Goal: Task Accomplishment & Management: Complete application form

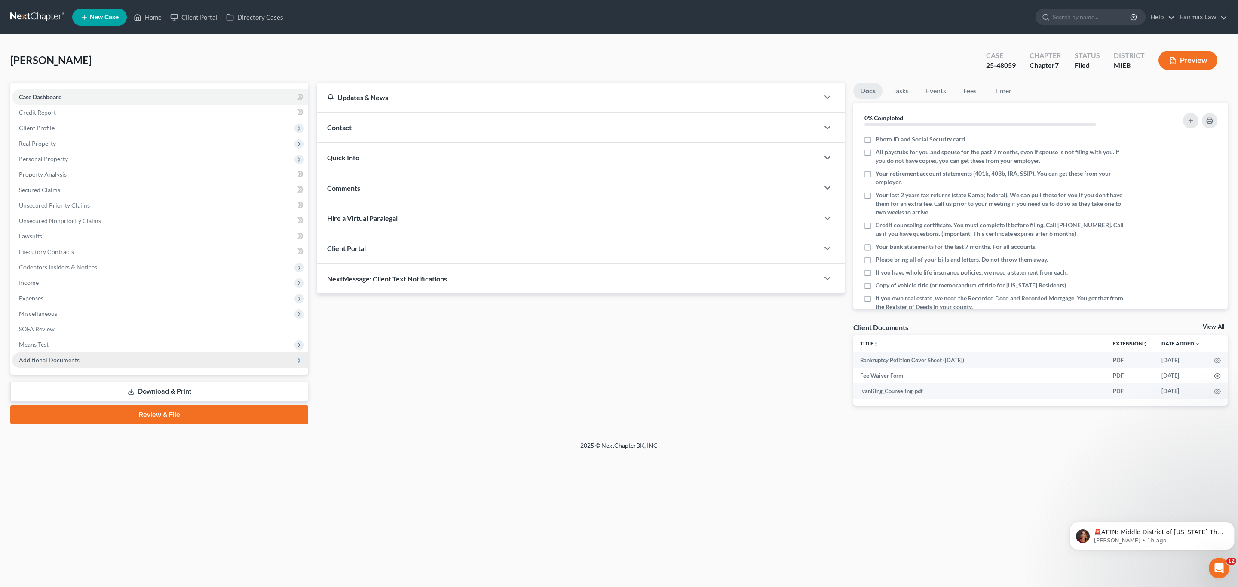
click at [67, 362] on span "Additional Documents" at bounding box center [49, 359] width 61 height 7
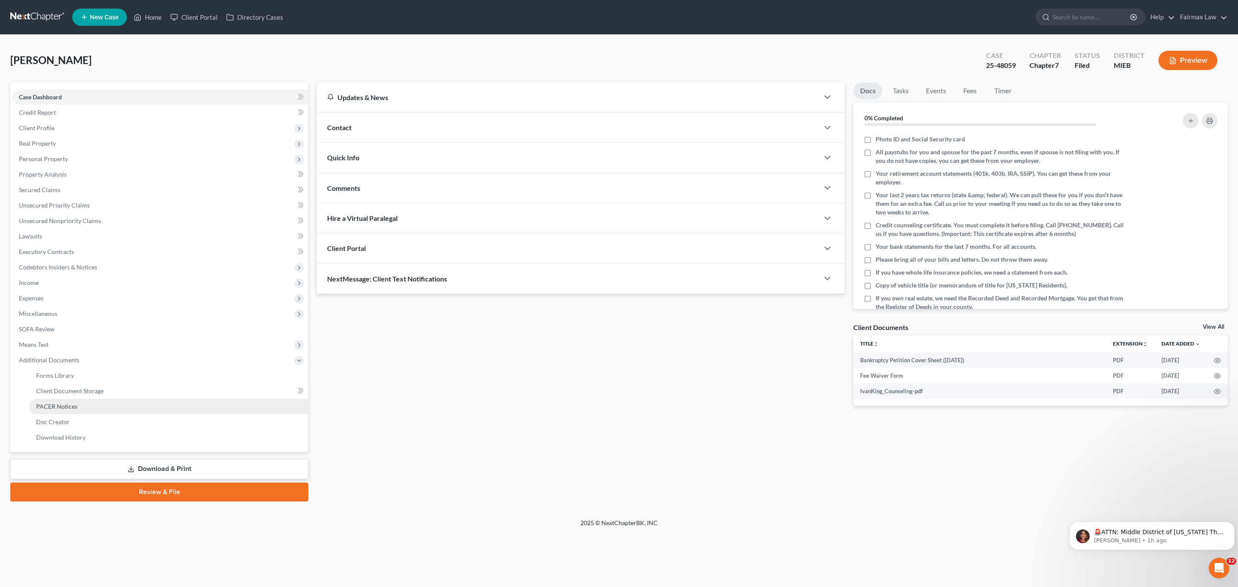
click at [62, 409] on span "PACER Notices" at bounding box center [56, 406] width 41 height 7
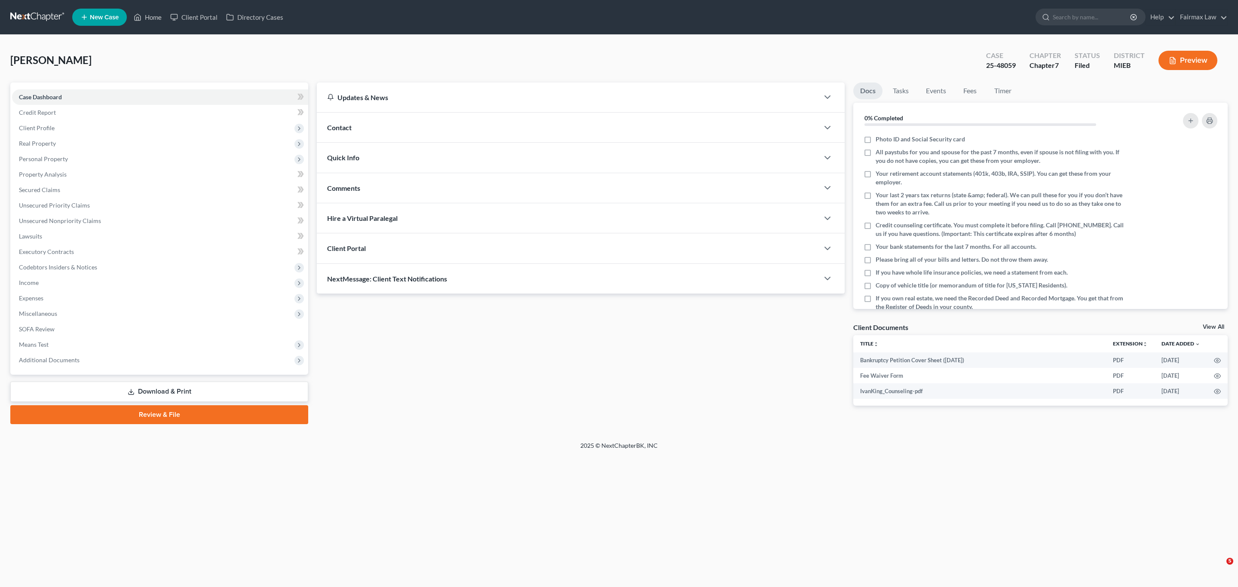
drag, startPoint x: 1019, startPoint y: 64, endPoint x: 987, endPoint y: 66, distance: 31.9
click at [987, 65] on div "Case 25-48059" at bounding box center [1001, 61] width 43 height 25
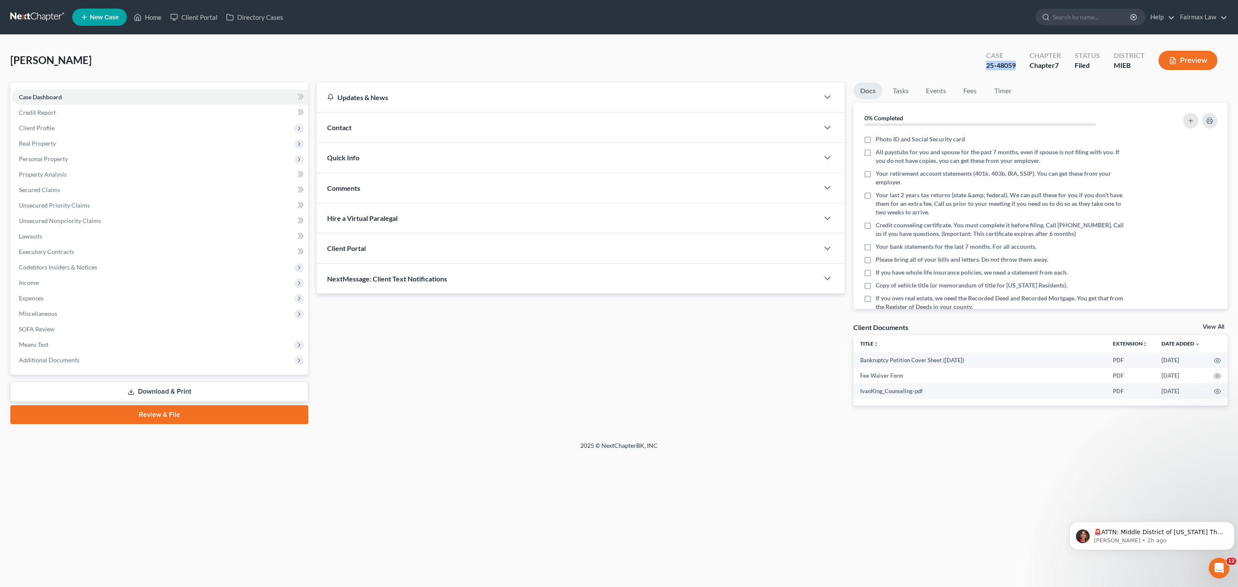
click at [28, 14] on link at bounding box center [37, 16] width 55 height 15
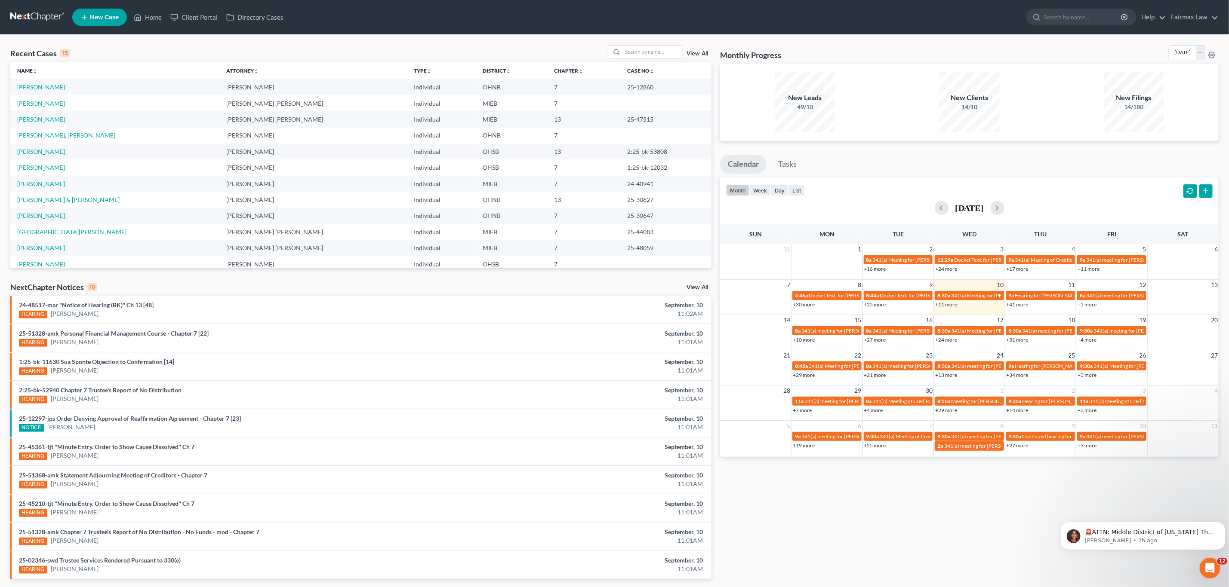
click at [95, 18] on span "New Case" at bounding box center [104, 17] width 29 height 6
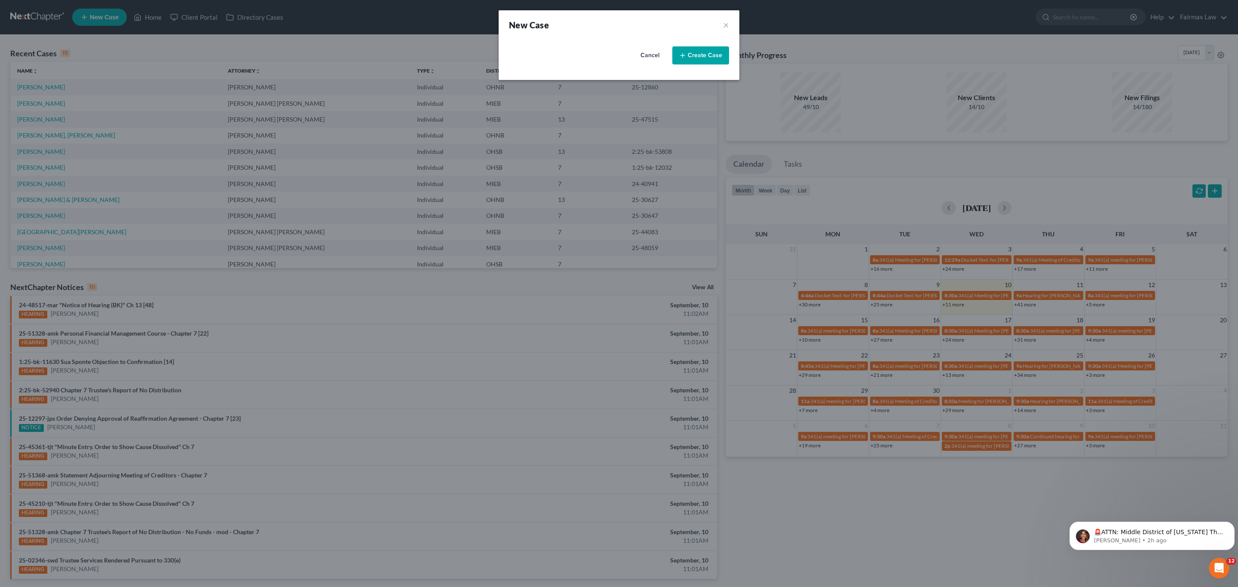
select select "40"
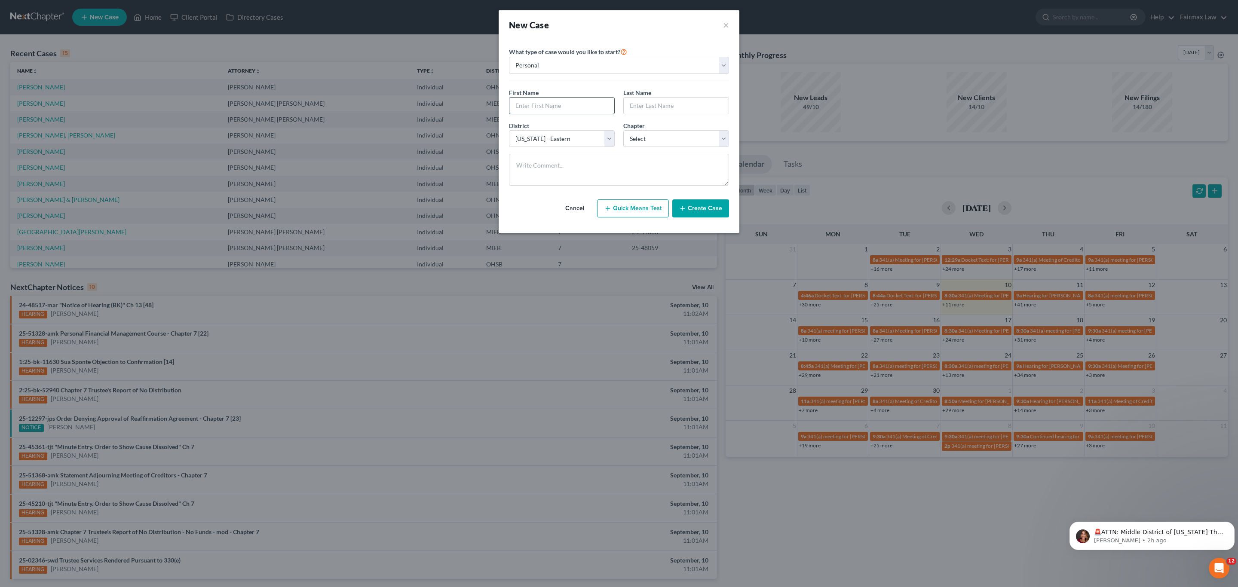
click at [544, 114] on input "text" at bounding box center [562, 106] width 105 height 16
drag, startPoint x: 725, startPoint y: 119, endPoint x: 587, endPoint y: 110, distance: 137.9
click at [725, 119] on div "First Name * Last Name *" at bounding box center [619, 104] width 229 height 33
click at [586, 110] on input "text" at bounding box center [562, 106] width 105 height 16
paste input "Nicholas"
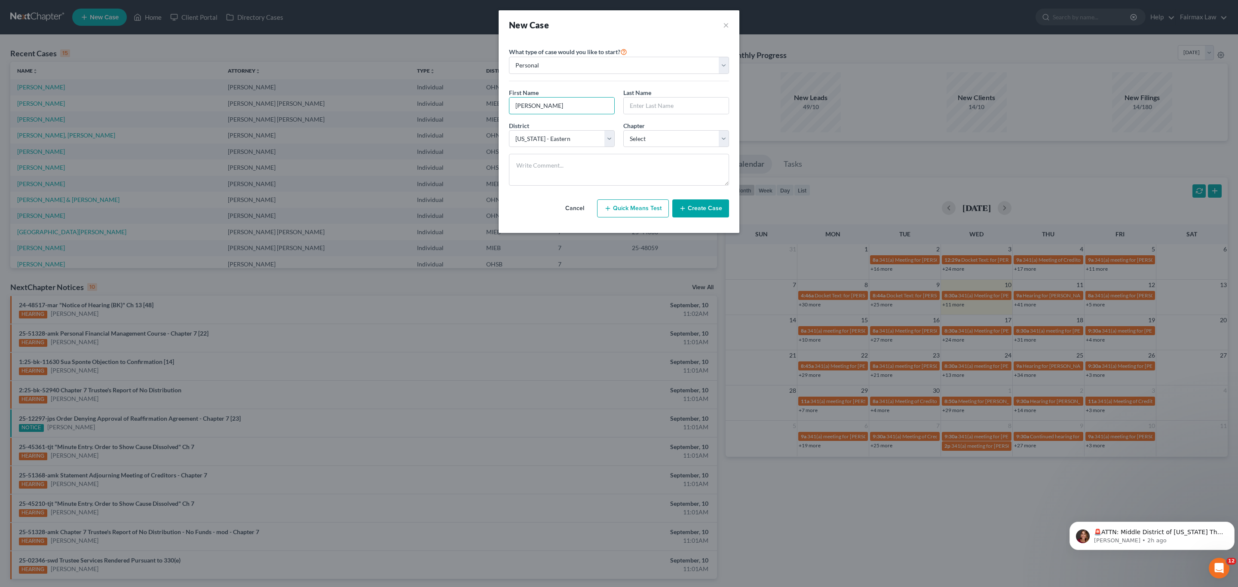
type input "Nicholas"
click at [715, 108] on input "text" at bounding box center [676, 106] width 105 height 16
paste input "Tanis"
type input "Tanis"
click at [565, 142] on select "Select Alabama - Middle Alabama - Northern Alabama - Southern Alaska Arizona Ar…" at bounding box center [562, 138] width 106 height 17
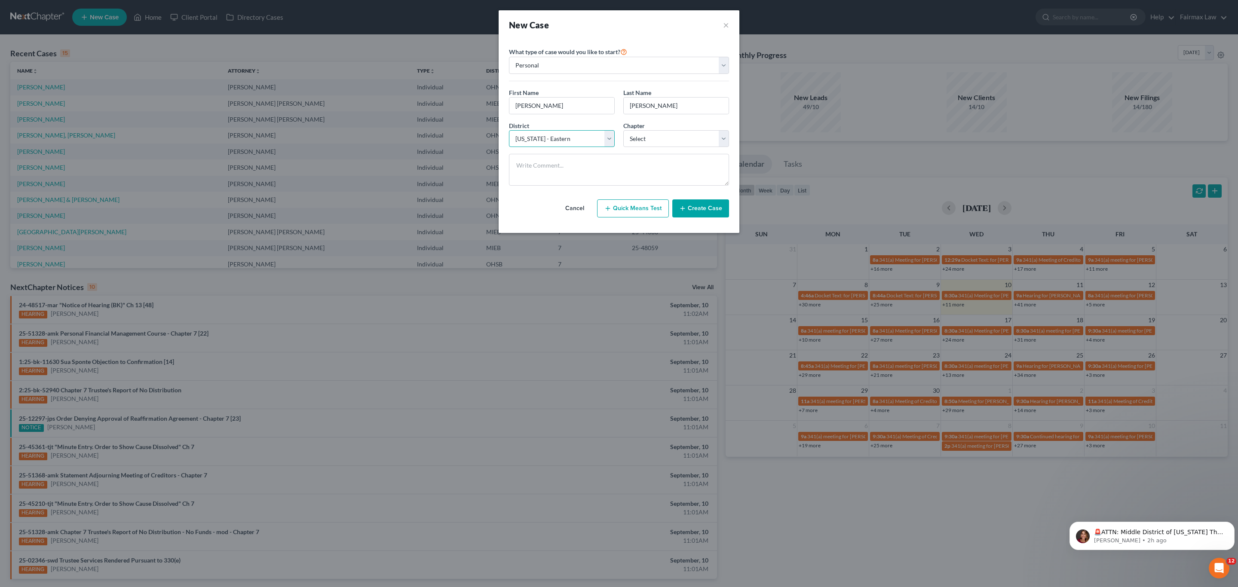
select select "41"
click at [509, 131] on select "Select Alabama - Middle Alabama - Northern Alabama - Southern Alaska Arizona Ar…" at bounding box center [562, 138] width 106 height 17
click at [674, 135] on select "Select 7 11 12 13" at bounding box center [677, 138] width 106 height 17
select select "0"
click at [624, 131] on select "Select 7 11 12 13" at bounding box center [677, 138] width 106 height 17
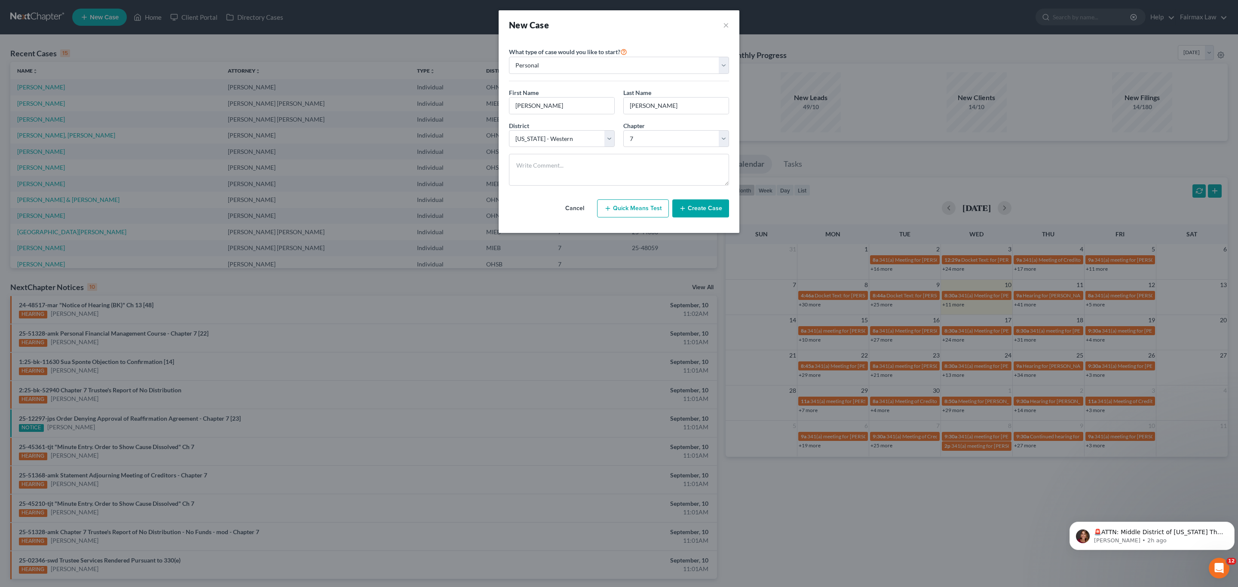
click at [712, 212] on button "Create Case" at bounding box center [701, 209] width 57 height 18
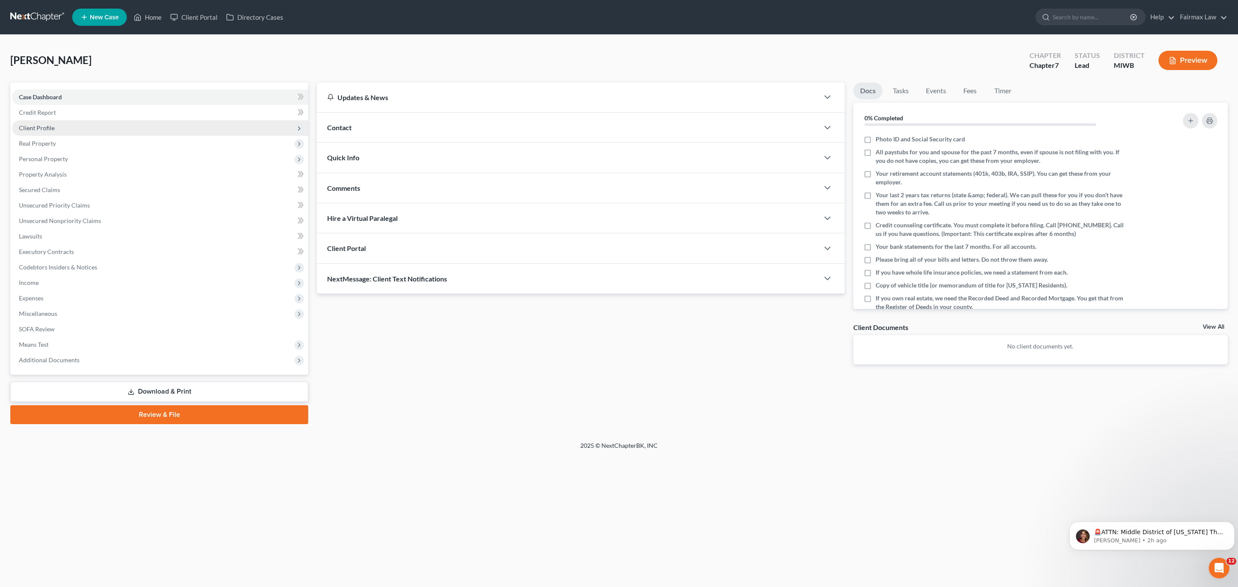
click at [44, 127] on span "Client Profile" at bounding box center [37, 127] width 36 height 7
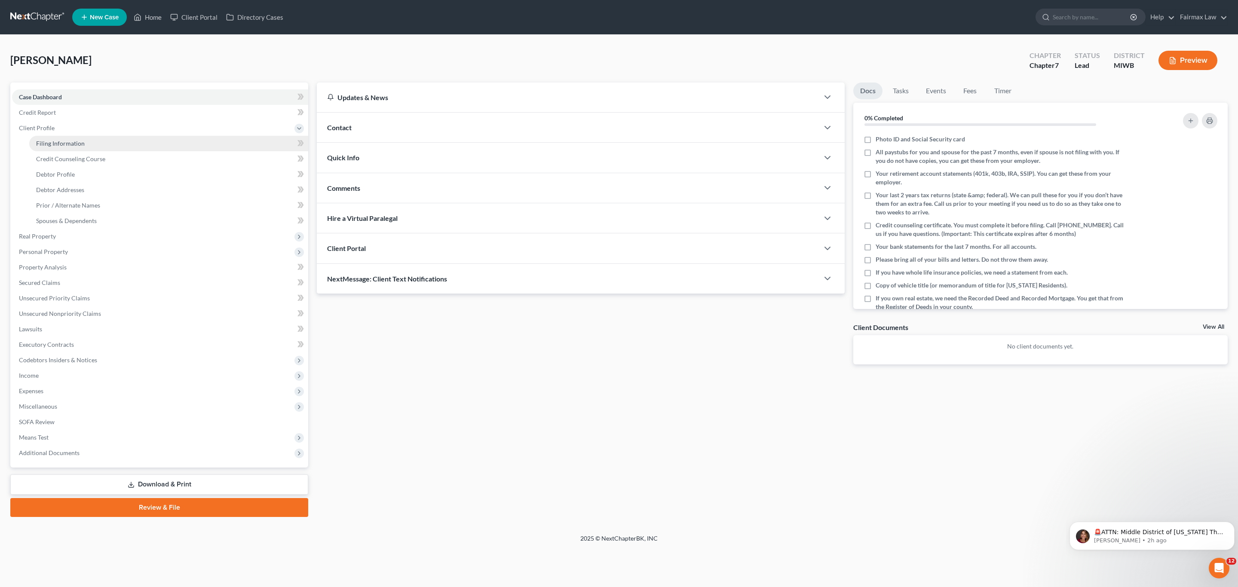
click at [66, 141] on span "Filing Information" at bounding box center [60, 143] width 49 height 7
select select "1"
select select "0"
select select "41"
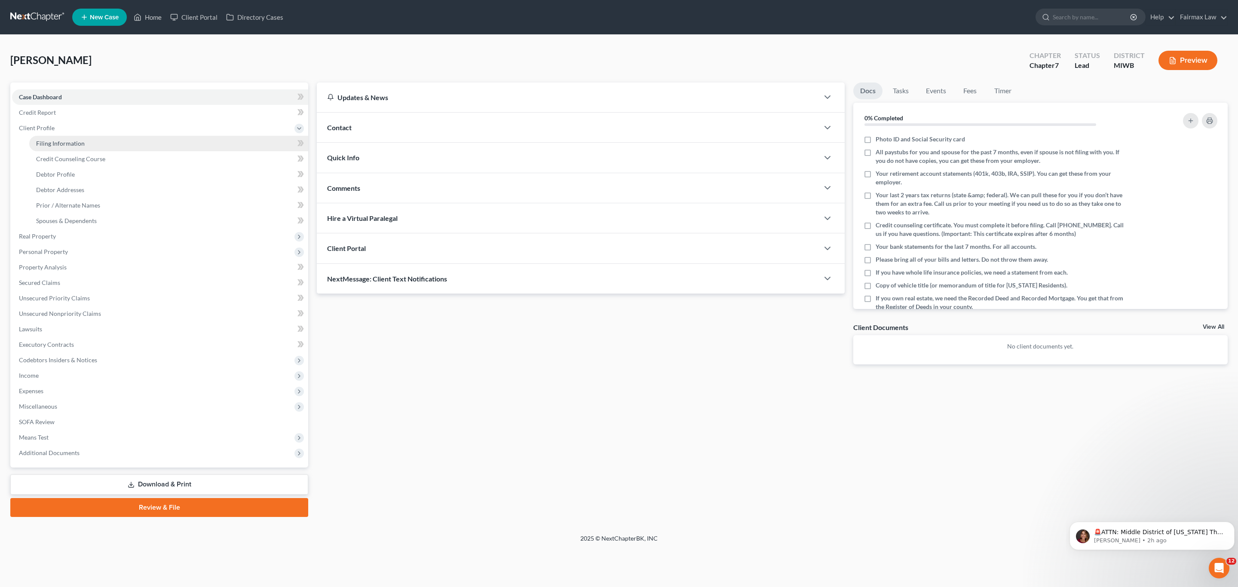
select select "23"
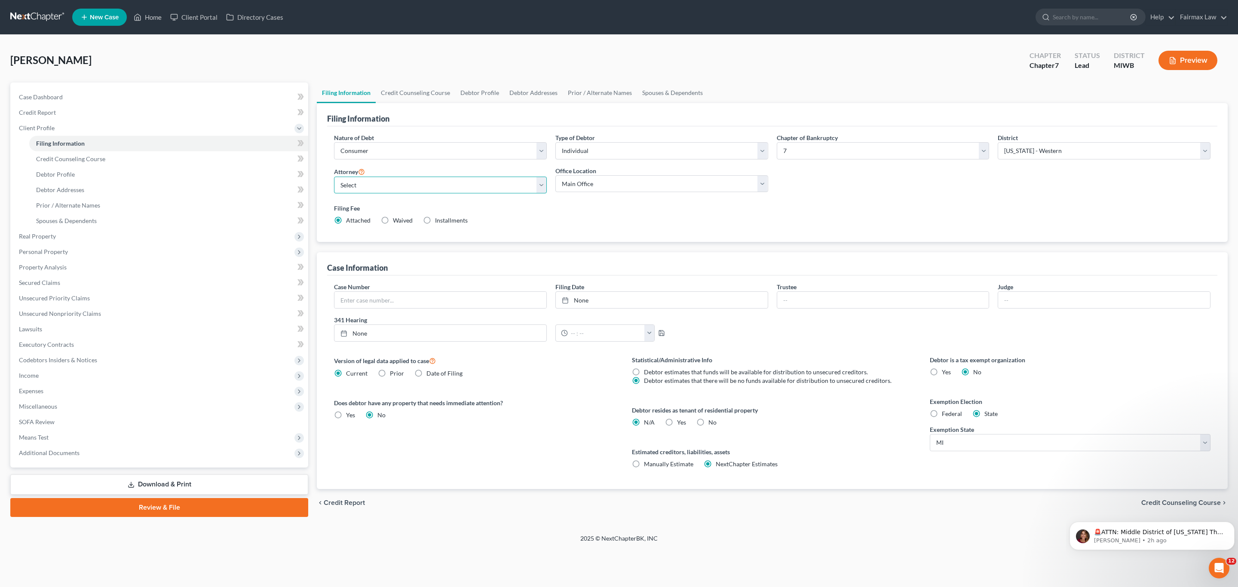
click at [412, 187] on select "Select David Ross Ienna - MIEB David Ross Ienna - OHNB David Ross Ienna - MIWB …" at bounding box center [440, 185] width 213 height 17
select select "2"
click at [334, 177] on select "Select David Ross Ienna - MIEB David Ross Ienna - OHNB David Ross Ienna - MIWB …" at bounding box center [440, 185] width 213 height 17
click at [594, 184] on select "Main Office Ohio Office North Muskegon Office" at bounding box center [662, 183] width 213 height 17
drag, startPoint x: 594, startPoint y: 184, endPoint x: 957, endPoint y: 440, distance: 444.1
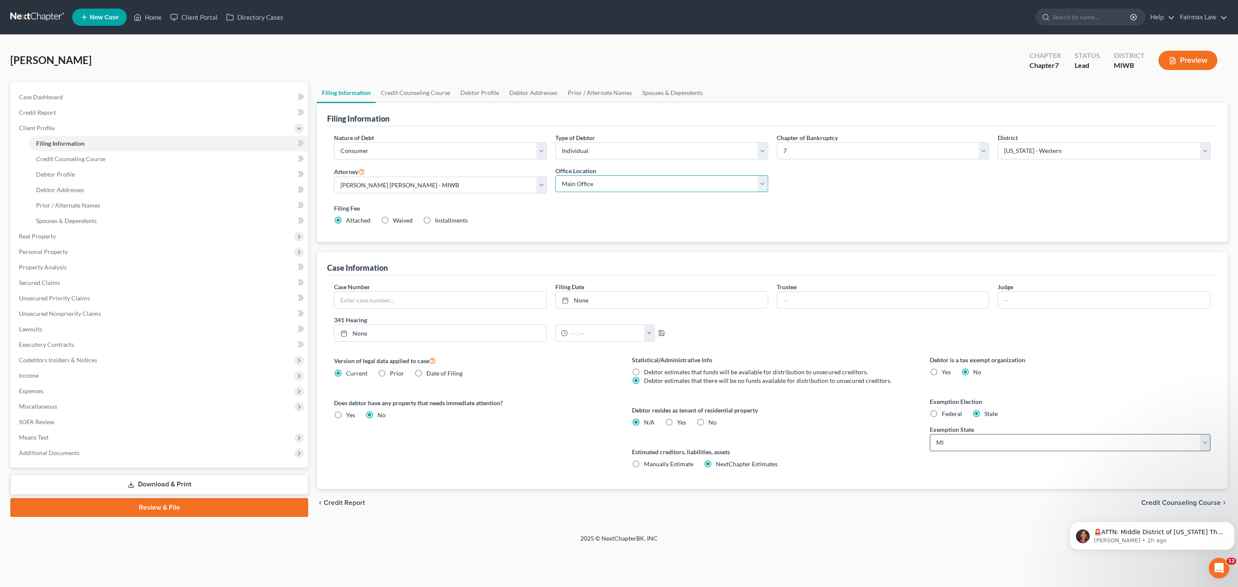
click at [594, 184] on select "Main Office Ohio Office North Muskegon Office" at bounding box center [662, 183] width 213 height 17
click at [942, 418] on label "Federal" at bounding box center [952, 414] width 20 height 9
click at [946, 415] on input "Federal" at bounding box center [949, 413] width 6 height 6
radio input "true"
radio input "false"
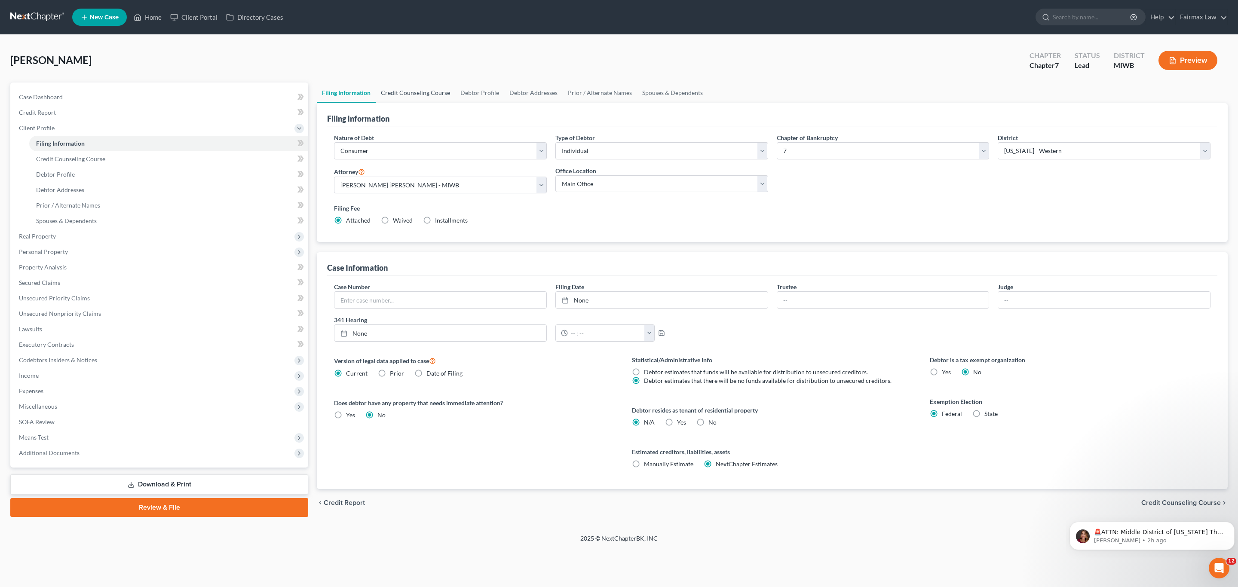
click at [395, 92] on link "Credit Counseling Course" at bounding box center [416, 93] width 80 height 21
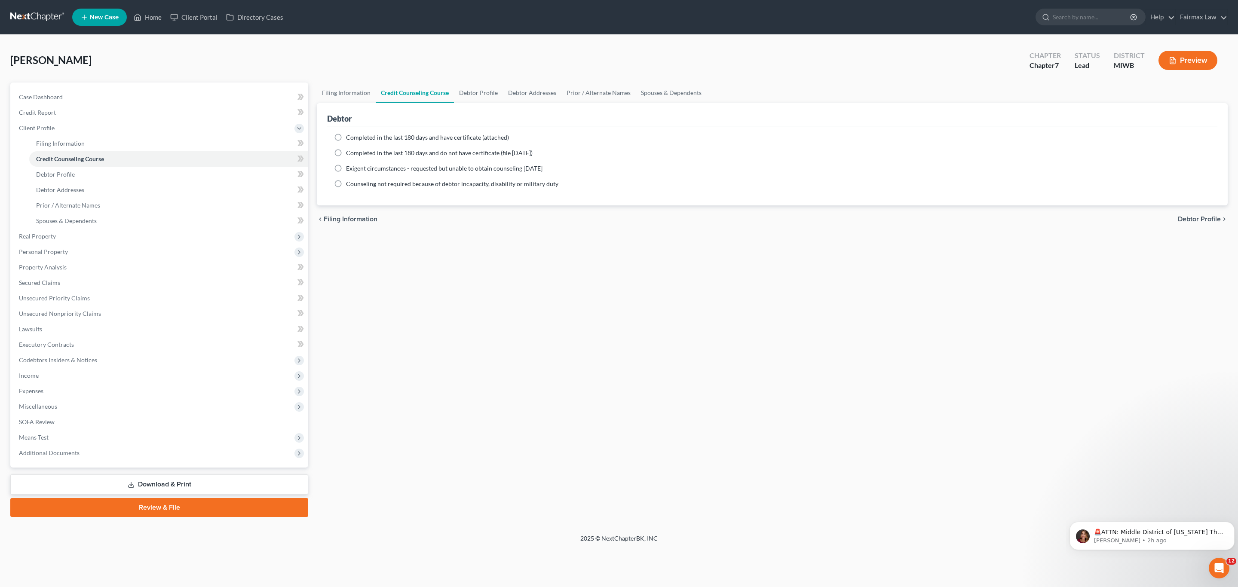
click at [367, 136] on span "Completed in the last 180 days and have certificate (attached)" at bounding box center [427, 137] width 163 height 7
click at [355, 136] on input "Completed in the last 180 days and have certificate (attached)" at bounding box center [353, 136] width 6 height 6
radio input "true"
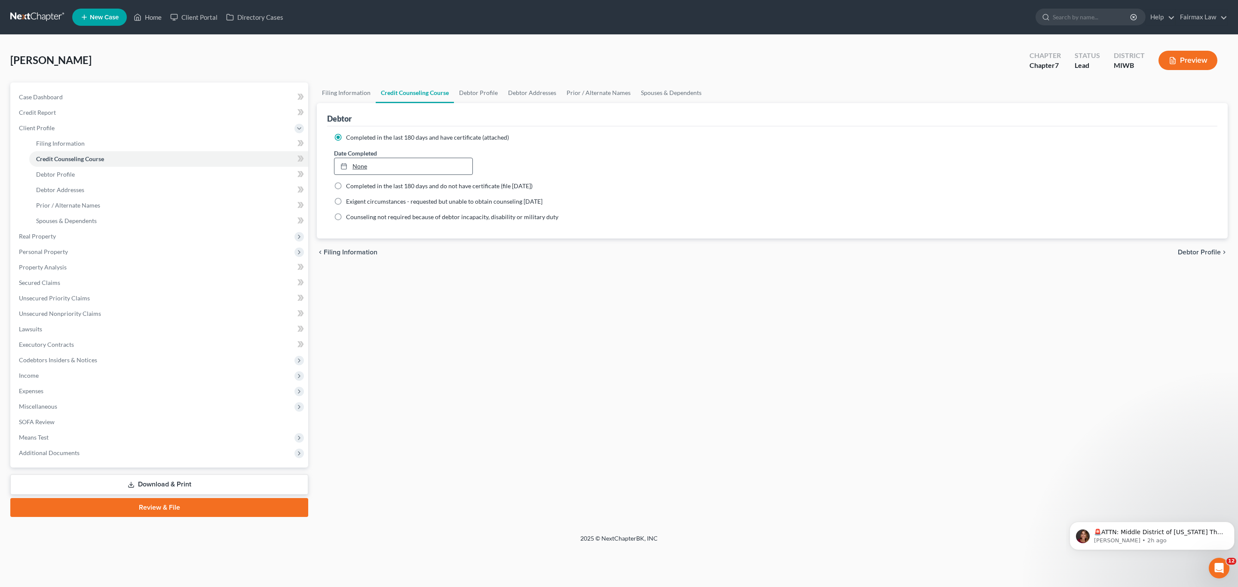
click at [375, 161] on link "None" at bounding box center [404, 166] width 138 height 16
click at [342, 209] on icon "chevron_left" at bounding box center [342, 209] width 11 height 7
type input "9/10/2025"
click at [470, 89] on link "Debtor Profile" at bounding box center [478, 93] width 49 height 21
select select "0"
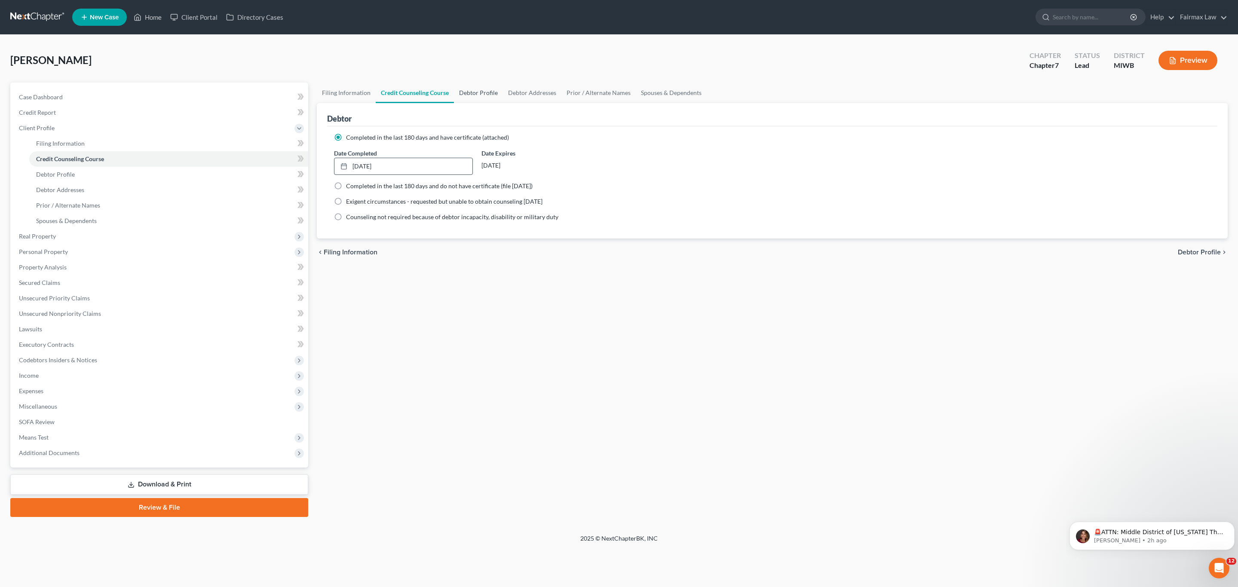
select select "0"
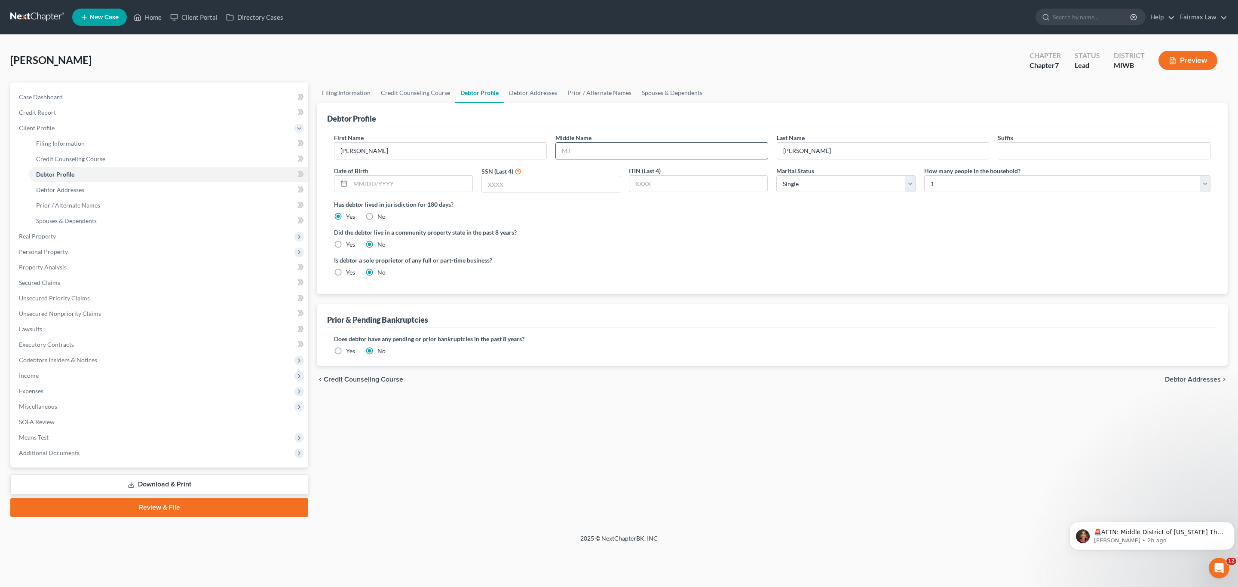
click at [684, 147] on input "text" at bounding box center [662, 151] width 212 height 16
type input "N"
click at [848, 235] on label "Did the debtor live in a community property state in the past 8 years?" at bounding box center [772, 232] width 877 height 9
click at [387, 186] on input "text" at bounding box center [411, 184] width 122 height 16
paste input "11/08/1986"
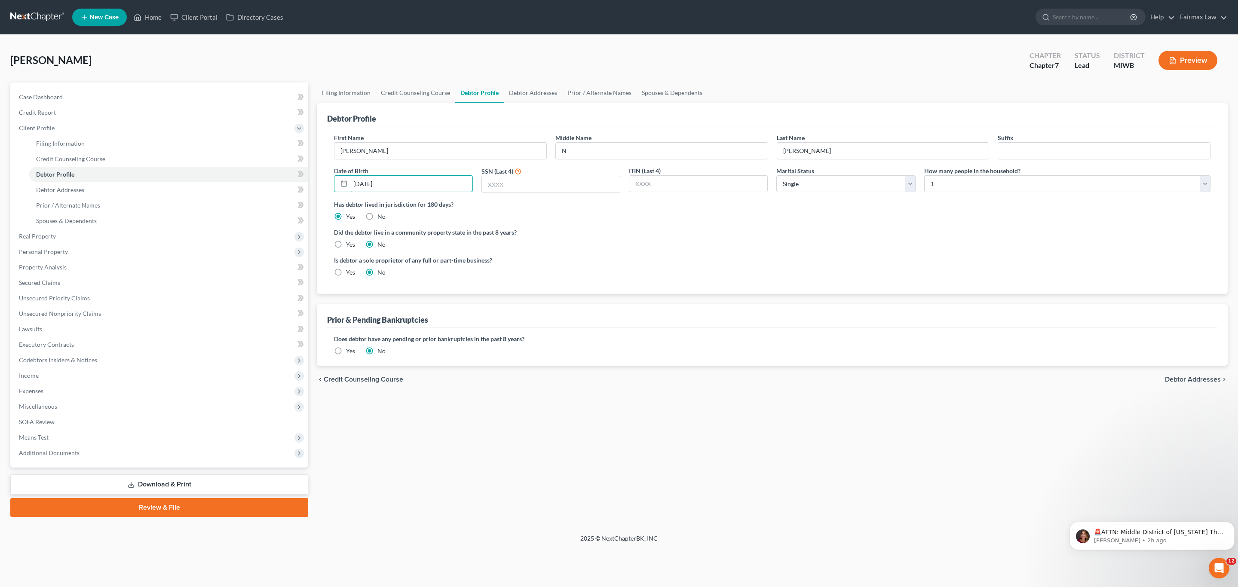
type input "11/08/1986"
drag, startPoint x: 809, startPoint y: 255, endPoint x: 575, endPoint y: 181, distance: 245.1
click at [809, 255] on ng-include "First Name Nicholas Middle Name N Last Name Tanis Suffix Date of Birth 11/08/19…" at bounding box center [772, 208] width 877 height 151
click at [575, 181] on input "text" at bounding box center [551, 184] width 138 height 16
click at [579, 187] on input "text" at bounding box center [551, 184] width 138 height 16
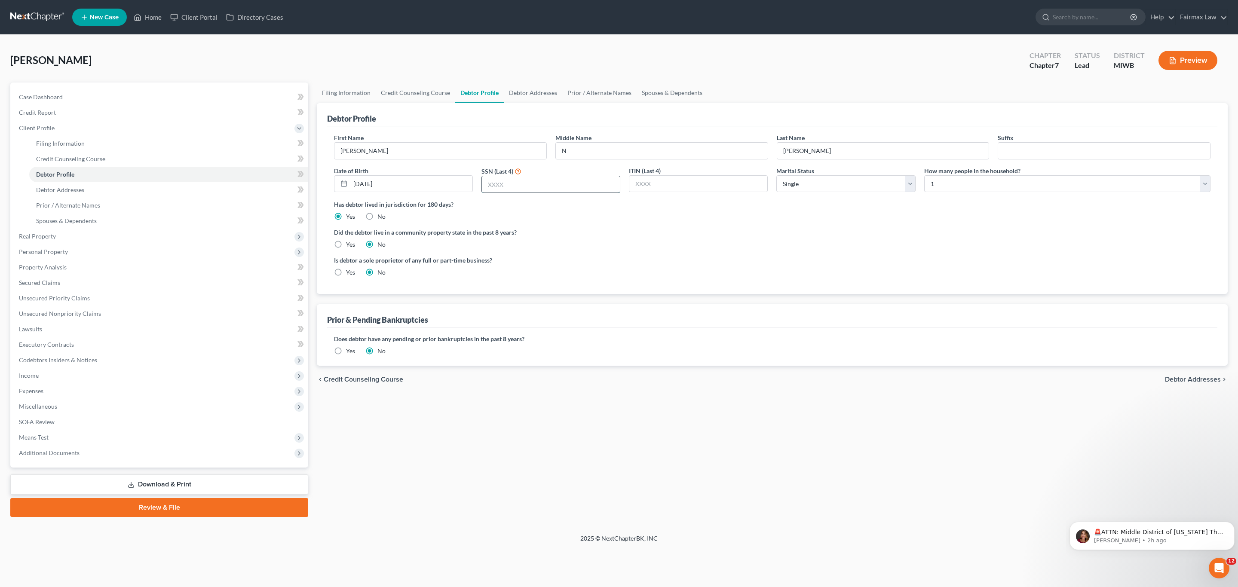
paste input "3848"
type input "3848"
drag, startPoint x: 992, startPoint y: 195, endPoint x: 994, endPoint y: 190, distance: 5.7
click at [993, 195] on div "First Name Nicholas Middle Name N Last Name Tanis Suffix Date of Birth 11/08/19…" at bounding box center [772, 166] width 885 height 67
click at [994, 190] on select "Select 1 2 3 4 5 6 7 8 9 10 11 12 13 14 15 16 17 18 19 20" at bounding box center [1068, 183] width 286 height 17
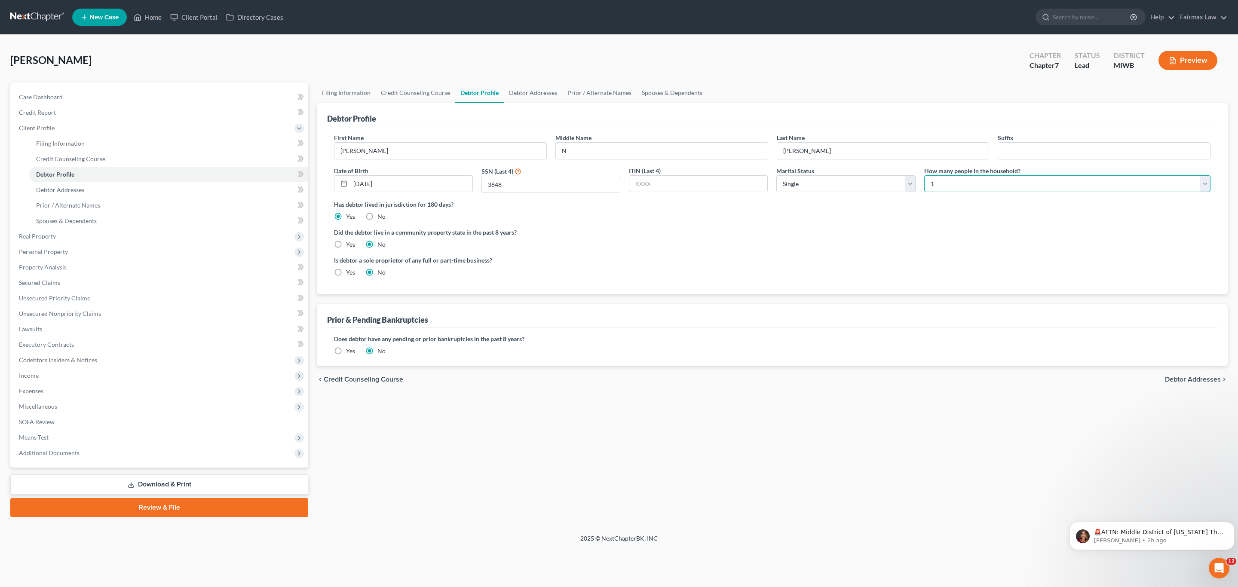
select select "1"
click at [925, 176] on select "Select 1 2 3 4 5 6 7 8 9 10 11 12 13 14 15 16 17 18 19 20" at bounding box center [1068, 183] width 286 height 17
click at [843, 258] on div "Is debtor a sole proprietor of any full or part-time business? Yes No" at bounding box center [772, 270] width 885 height 28
drag, startPoint x: 490, startPoint y: 91, endPoint x: 542, endPoint y: 98, distance: 52.6
click at [490, 90] on link "Debtor Profile" at bounding box center [479, 93] width 49 height 21
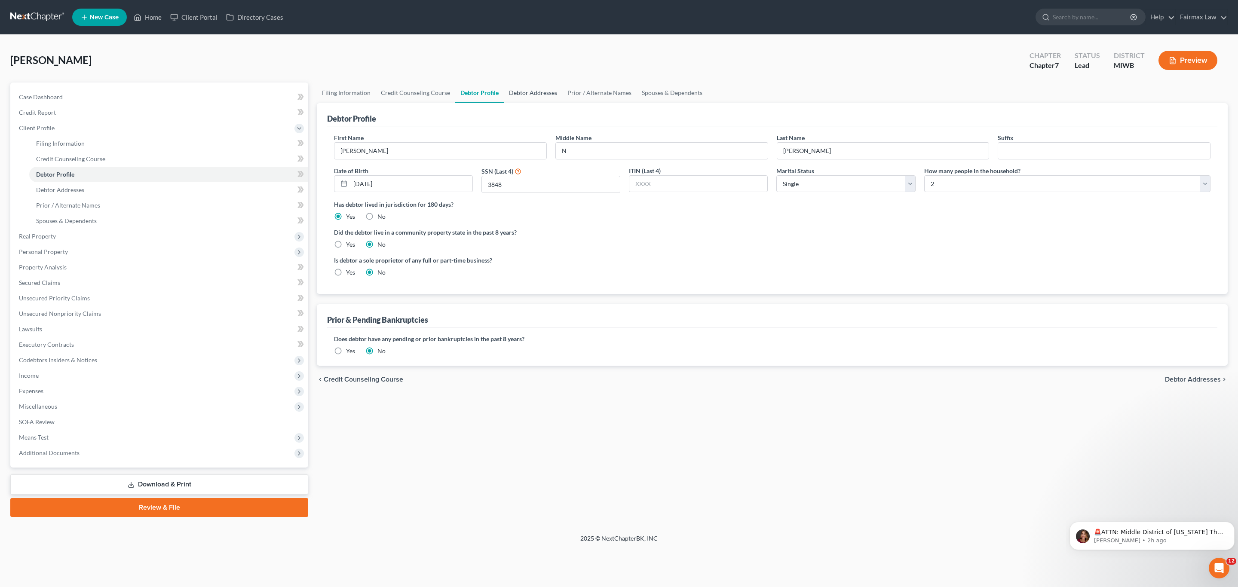
click at [542, 97] on link "Debtor Addresses" at bounding box center [533, 93] width 58 height 21
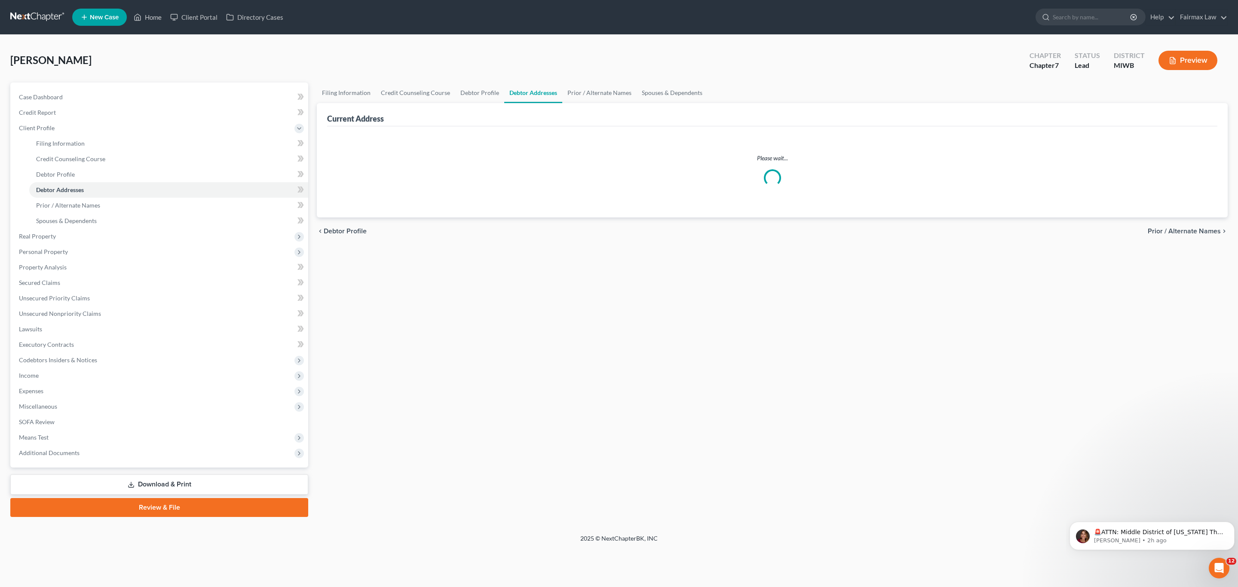
select select "0"
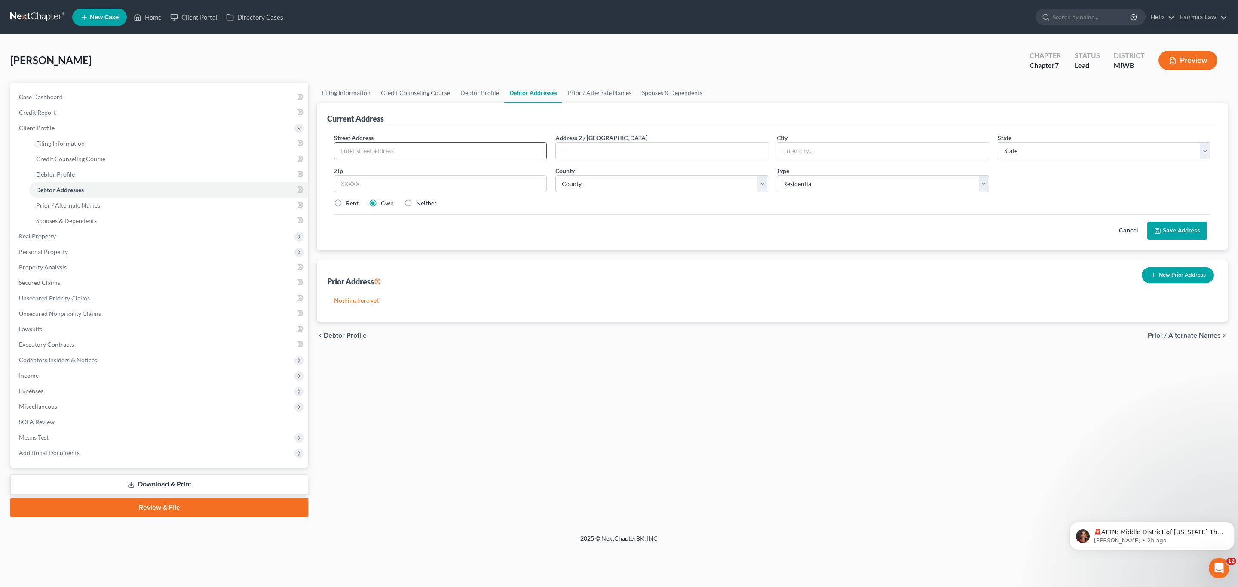
click at [479, 150] on input "text" at bounding box center [441, 151] width 212 height 16
paste input "12716 14 mile Rd. NE lot 10"
type input "12716 14 mile Rd. NE lot 10"
click at [531, 190] on input "text" at bounding box center [440, 183] width 213 height 17
paste input "48838"
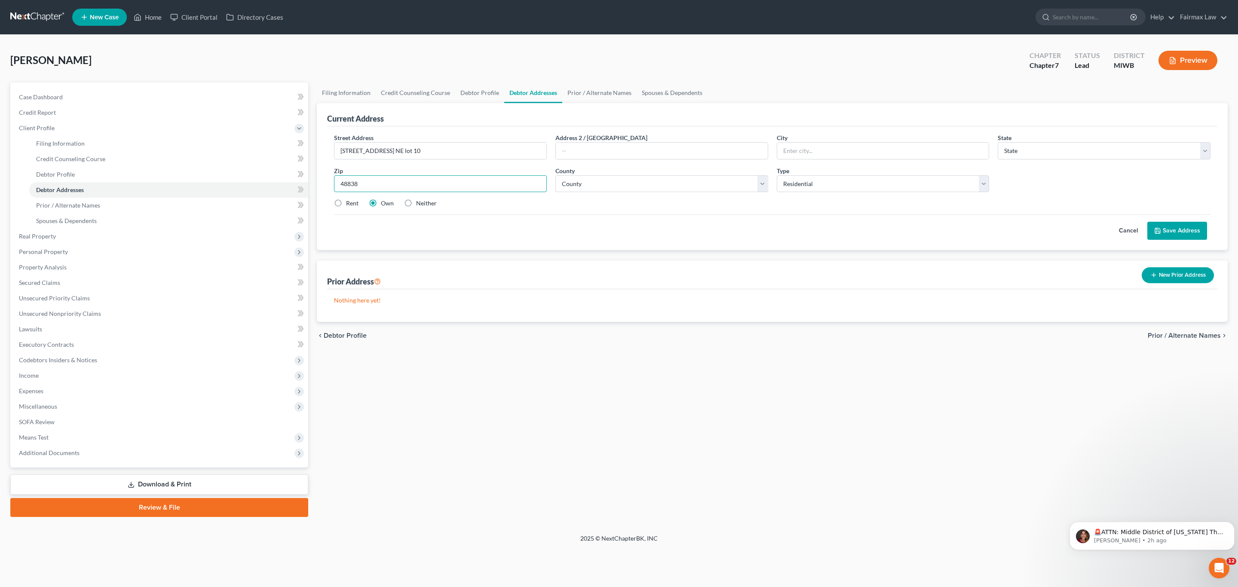
type input "48838"
click at [346, 203] on label "Rent" at bounding box center [352, 203] width 12 height 9
click at [350, 203] on input "Rent" at bounding box center [353, 202] width 6 height 6
radio input "true"
type input "Greenville"
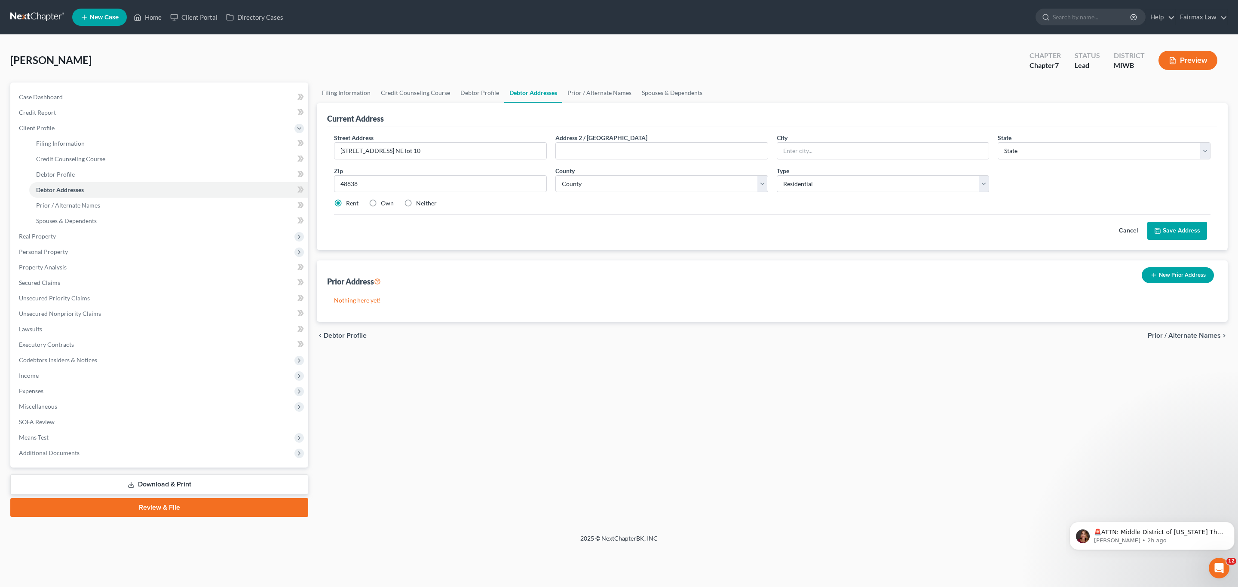
select select "23"
click at [706, 191] on select "County Alcona County Alger County Allegan County Alpena County Antrim County Ar…" at bounding box center [662, 183] width 213 height 17
select select "40"
click at [556, 176] on select "County Alcona County Alger County Allegan County Alpena County Antrim County Ar…" at bounding box center [662, 183] width 213 height 17
click at [1173, 232] on button "Save Address" at bounding box center [1178, 231] width 60 height 18
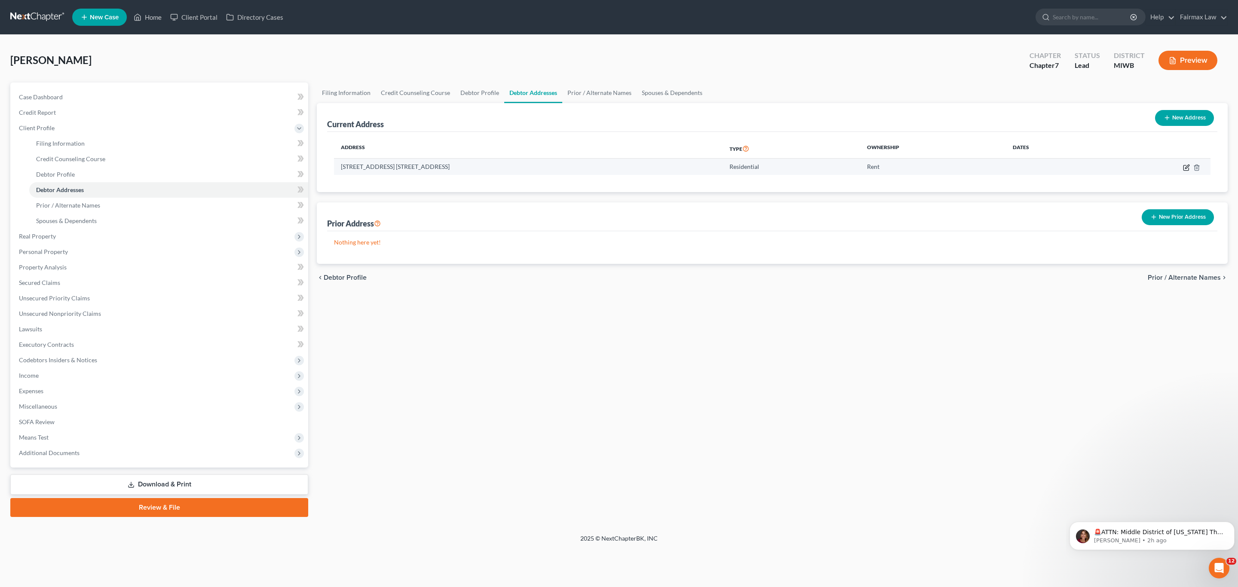
click at [1187, 166] on icon "button" at bounding box center [1188, 167] width 4 height 4
select select "23"
select select "40"
select select "0"
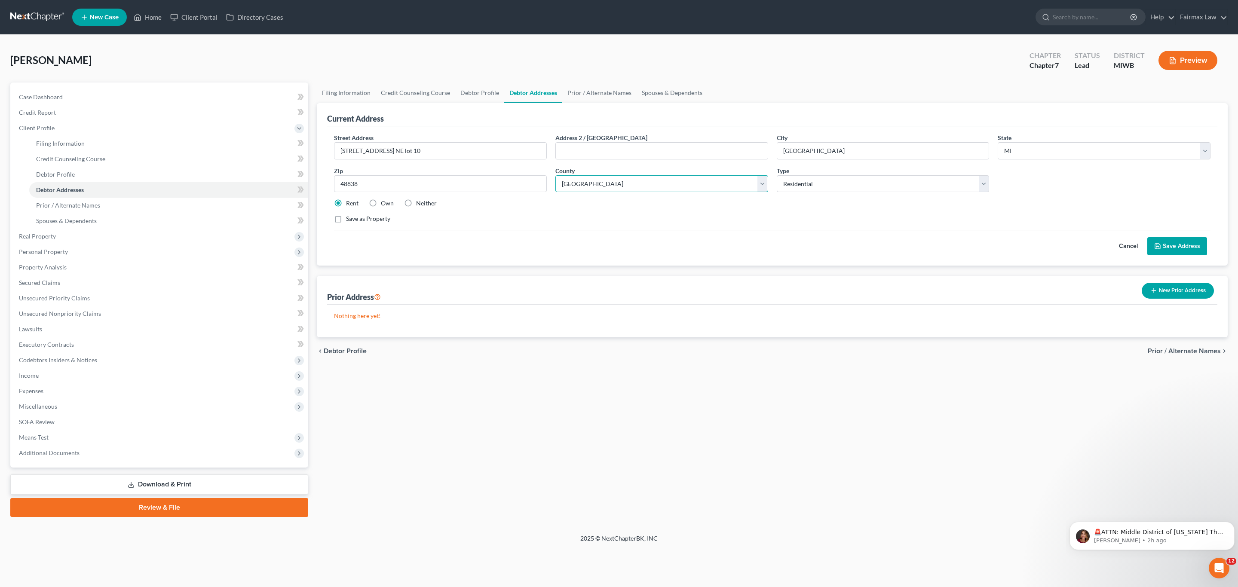
click at [607, 186] on select "County Alcona County Alger County Allegan County Alpena County Antrim County Ar…" at bounding box center [662, 183] width 213 height 17
select select "58"
click at [556, 176] on select "County Alcona County Alger County Allegan County Alpena County Antrim County Ar…" at bounding box center [662, 183] width 213 height 17
click at [553, 46] on div "Tanis, Nicholas Upgraded Chapter Chapter 7 Status Lead District MIWB Preview" at bounding box center [619, 63] width 1218 height 37
drag, startPoint x: 1190, startPoint y: 240, endPoint x: 1104, endPoint y: 246, distance: 85.8
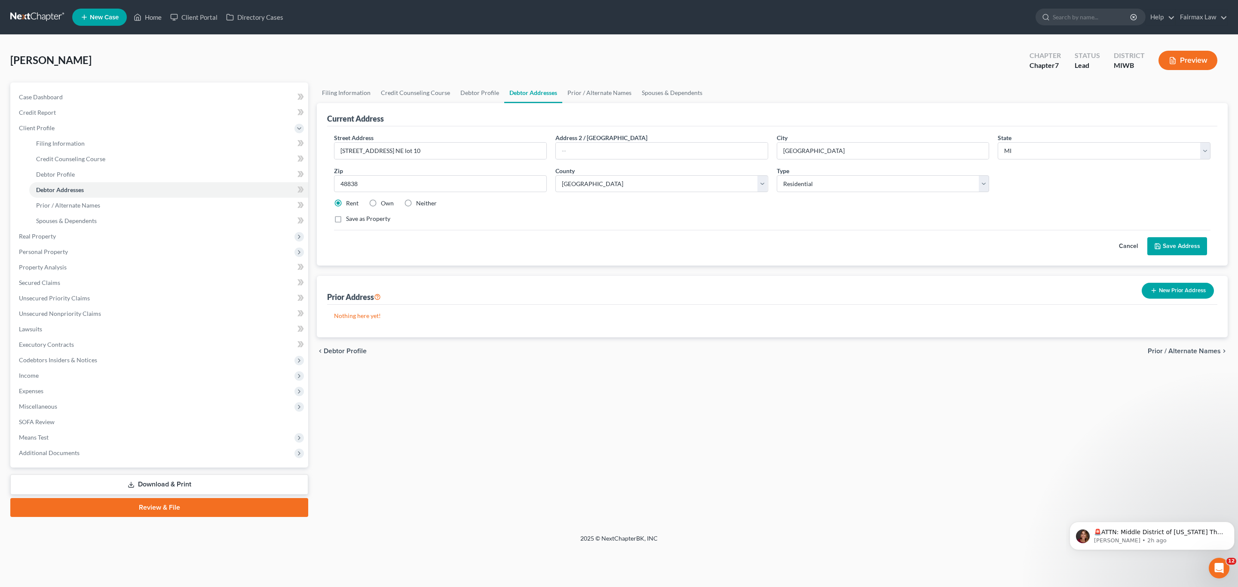
click at [1190, 240] on button "Save Address" at bounding box center [1178, 246] width 60 height 18
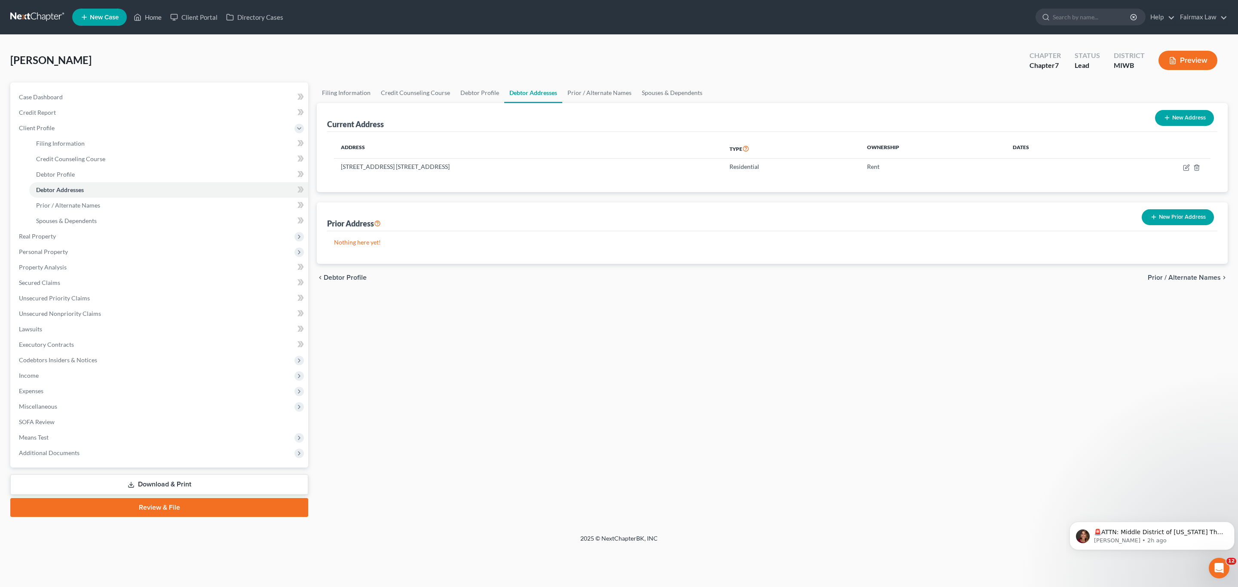
click at [1171, 225] on button "New Prior Address" at bounding box center [1178, 217] width 72 height 16
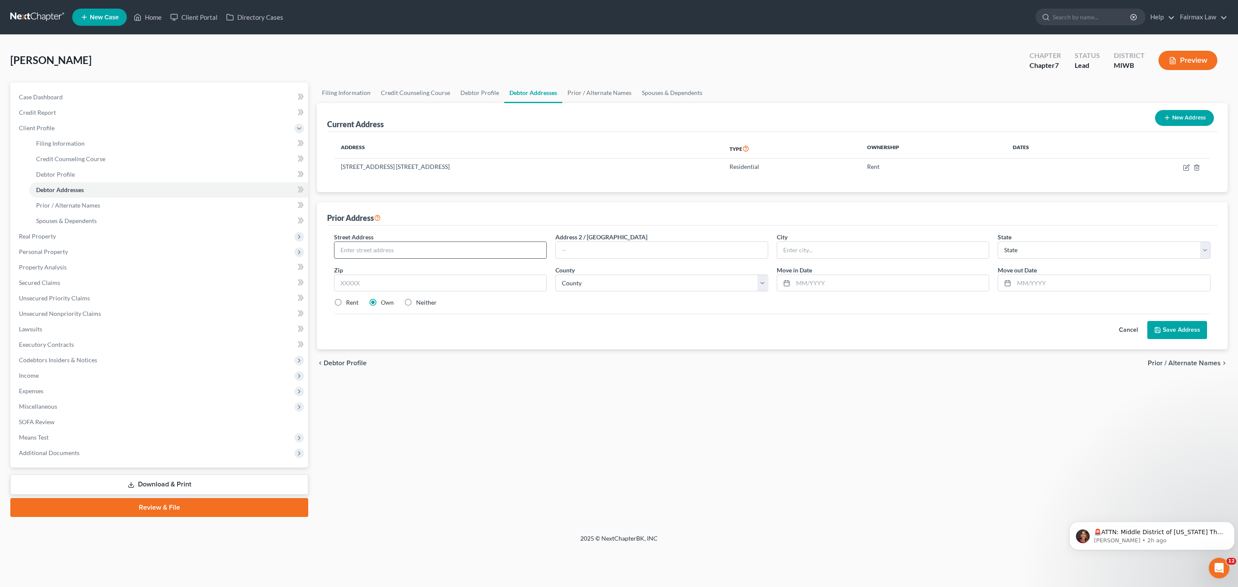
click at [457, 253] on input "text" at bounding box center [441, 250] width 212 height 16
paste input "12172 14 Mile Rd NE lot 1"
type input "12172 14 Mile Rd NE lot 1"
click at [346, 306] on label "Rent" at bounding box center [352, 302] width 12 height 9
click at [350, 304] on input "Rent" at bounding box center [353, 301] width 6 height 6
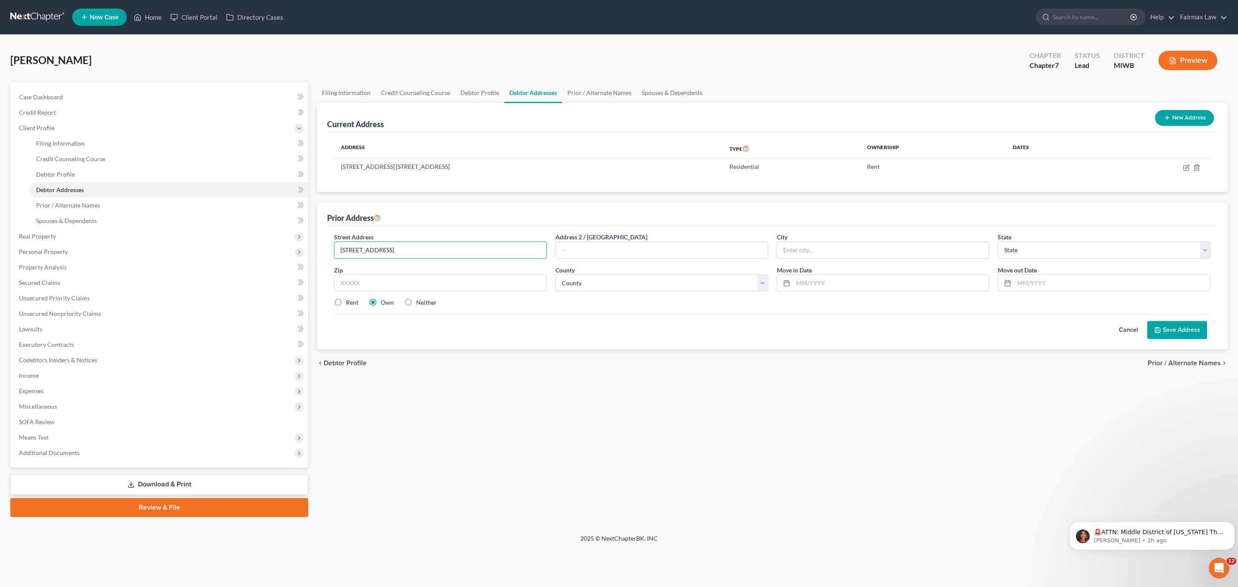
radio input "true"
click at [483, 285] on input "text" at bounding box center [440, 283] width 213 height 17
paste input "48838"
type input "48838"
click at [626, 331] on div "Cancel Save Address" at bounding box center [772, 326] width 877 height 25
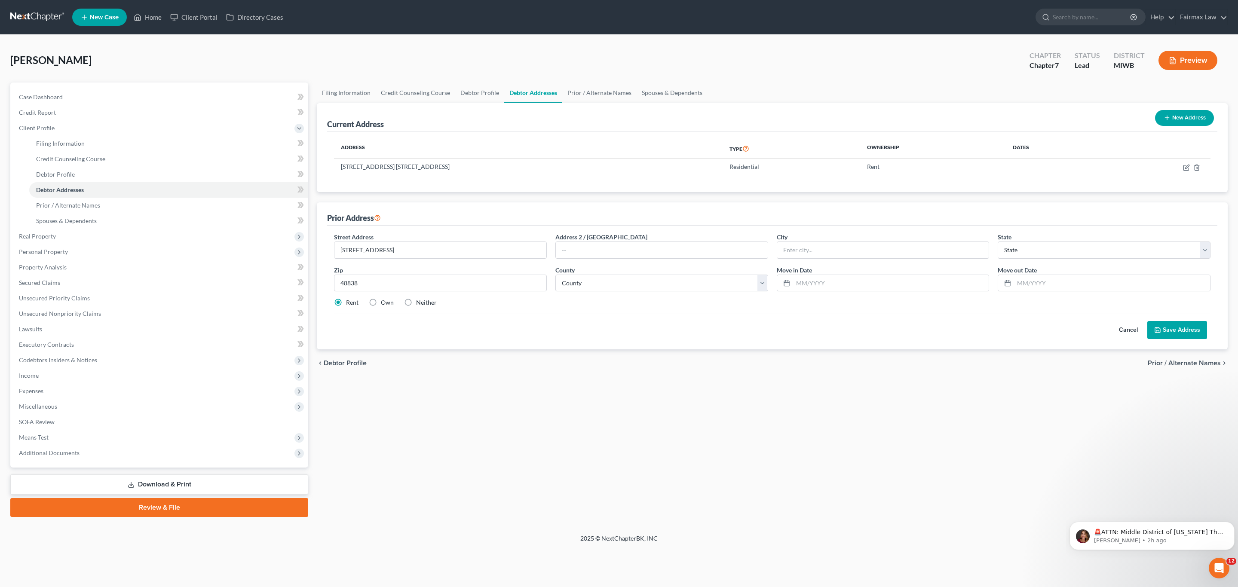
type input "Greenville"
select select "23"
click at [644, 289] on select "County Alcona County Alger County Allegan County Alpena County Antrim County Ar…" at bounding box center [662, 283] width 213 height 17
select select "58"
click at [556, 276] on select "County Alcona County Alger County Allegan County Alpena County Antrim County Ar…" at bounding box center [662, 283] width 213 height 17
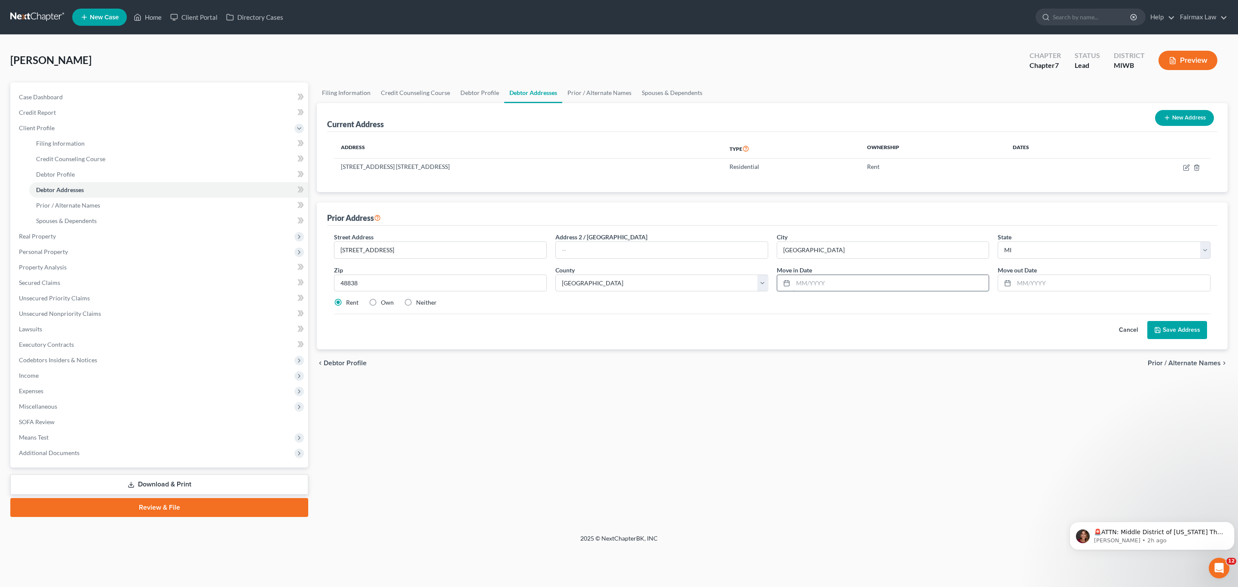
click at [835, 284] on input "text" at bounding box center [891, 283] width 196 height 16
paste input "08/01/2017"
type input "08/01/2017"
click at [1093, 281] on input "text" at bounding box center [1112, 283] width 196 height 16
paste input "05/01/2025"
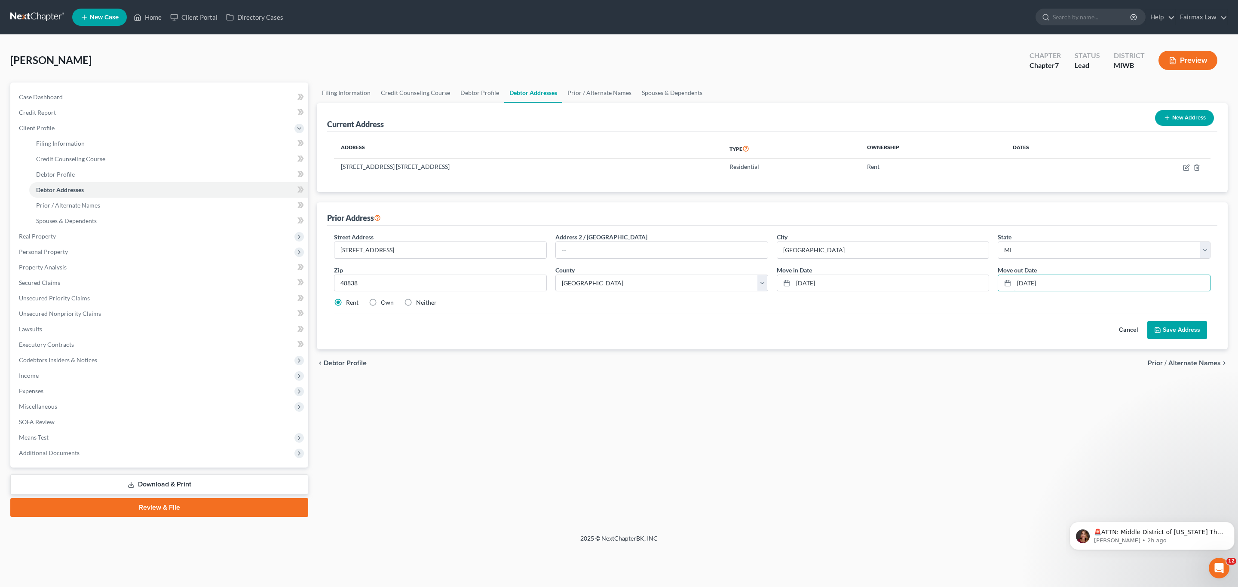
type input "05/01/2025"
click at [1029, 329] on div "Cancel Save Address" at bounding box center [772, 326] width 877 height 25
click at [1192, 328] on button "Save Address" at bounding box center [1178, 330] width 60 height 18
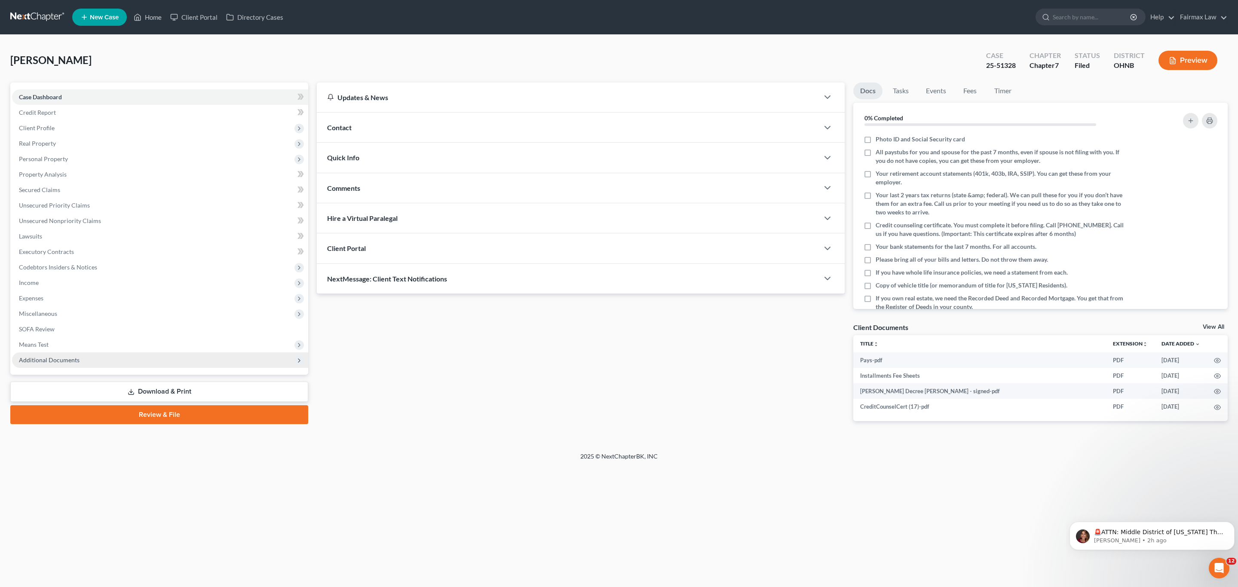
click at [102, 360] on span "Additional Documents" at bounding box center [160, 360] width 296 height 15
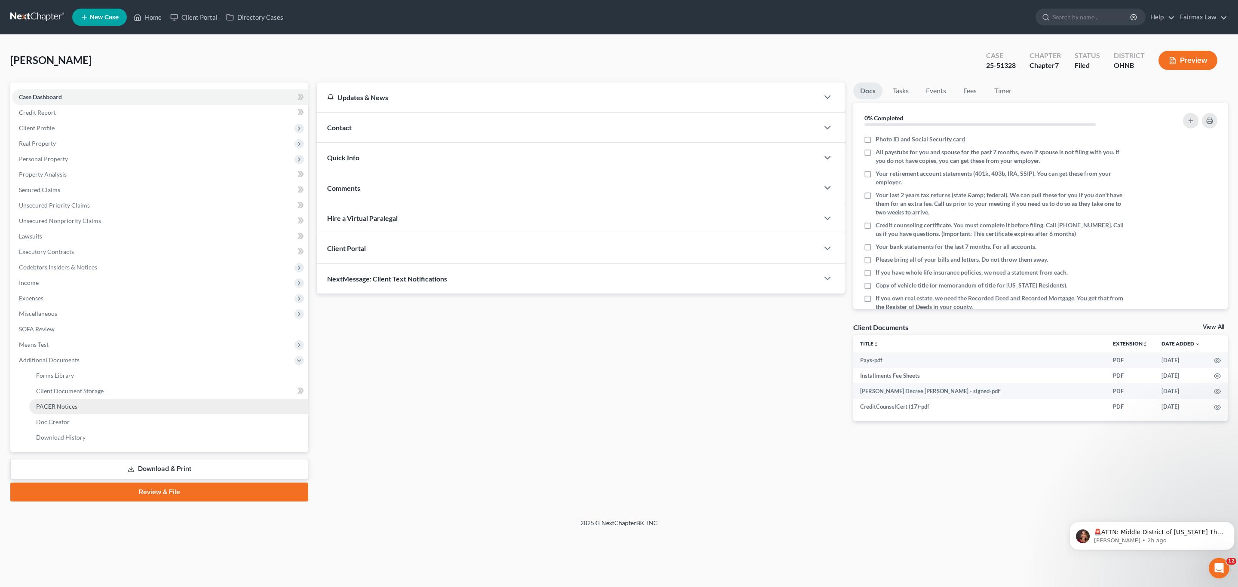
click at [57, 405] on span "PACER Notices" at bounding box center [56, 406] width 41 height 7
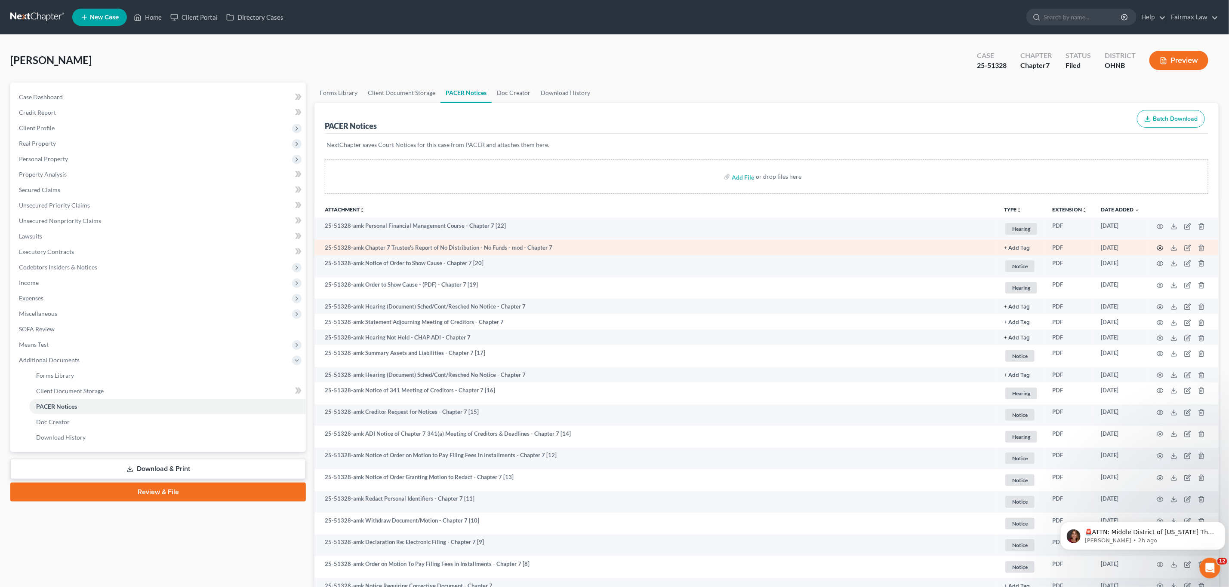
click at [1160, 248] on icon "button" at bounding box center [1159, 248] width 7 height 7
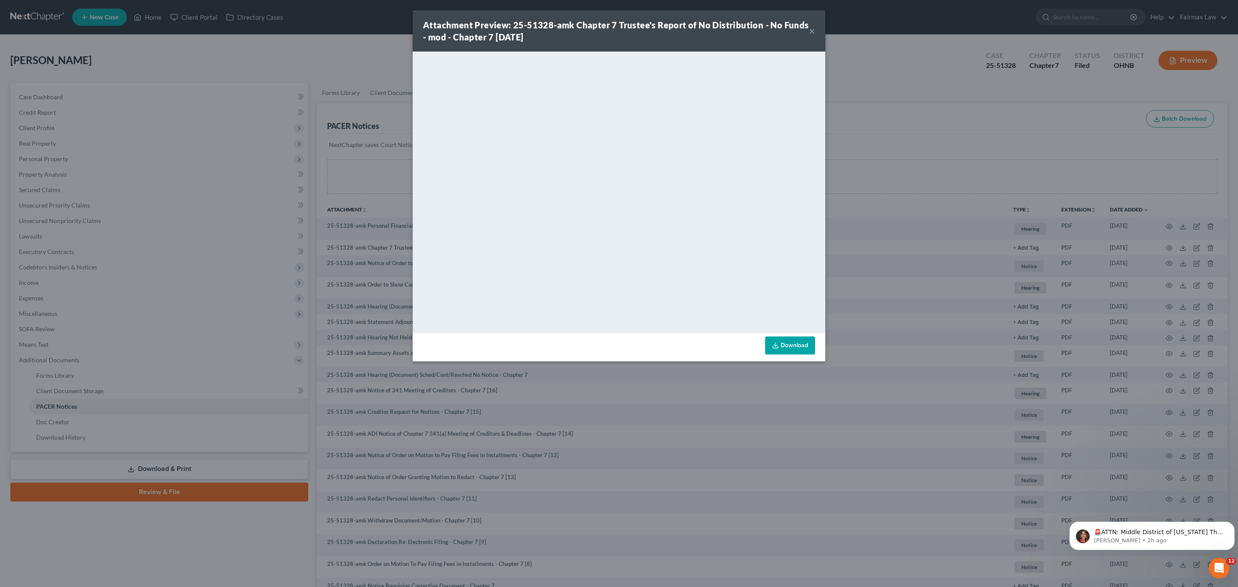
click at [811, 31] on button "×" at bounding box center [812, 31] width 6 height 10
